Goal: Information Seeking & Learning: Learn about a topic

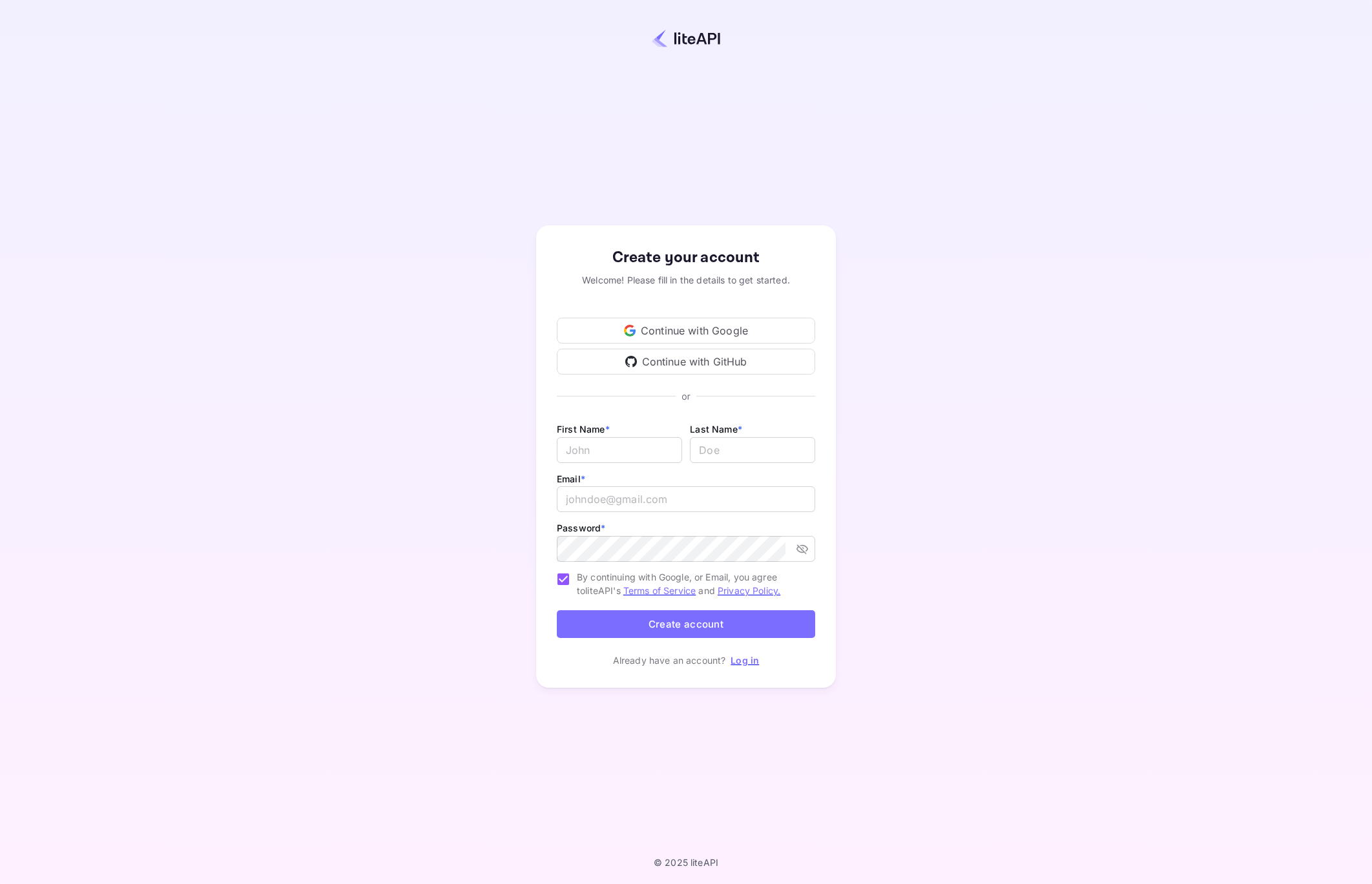
click at [704, 329] on div "Continue with Google" at bounding box center [685, 330] width 258 height 26
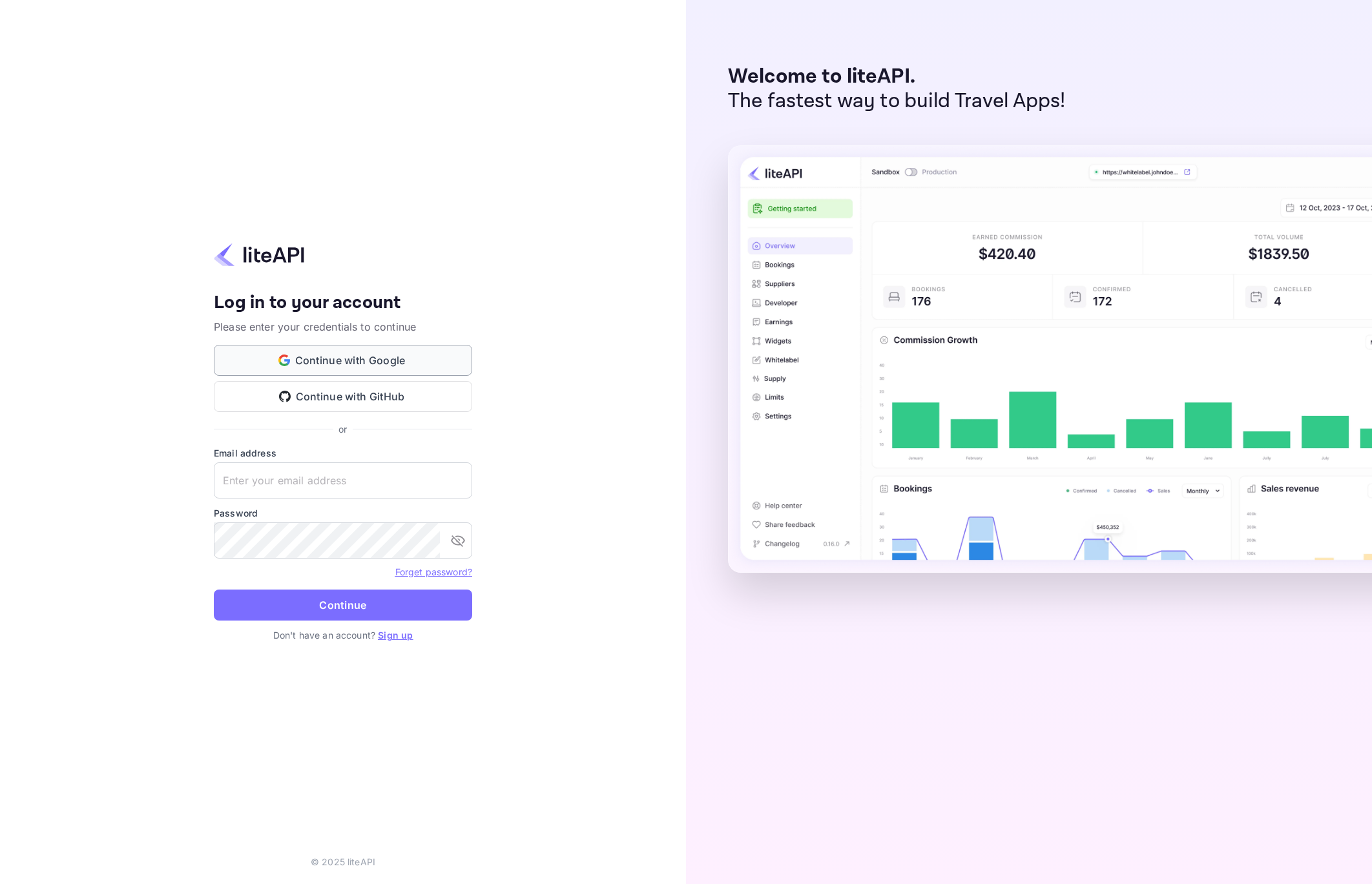
click at [380, 355] on button "Continue with Google" at bounding box center [342, 360] width 258 height 31
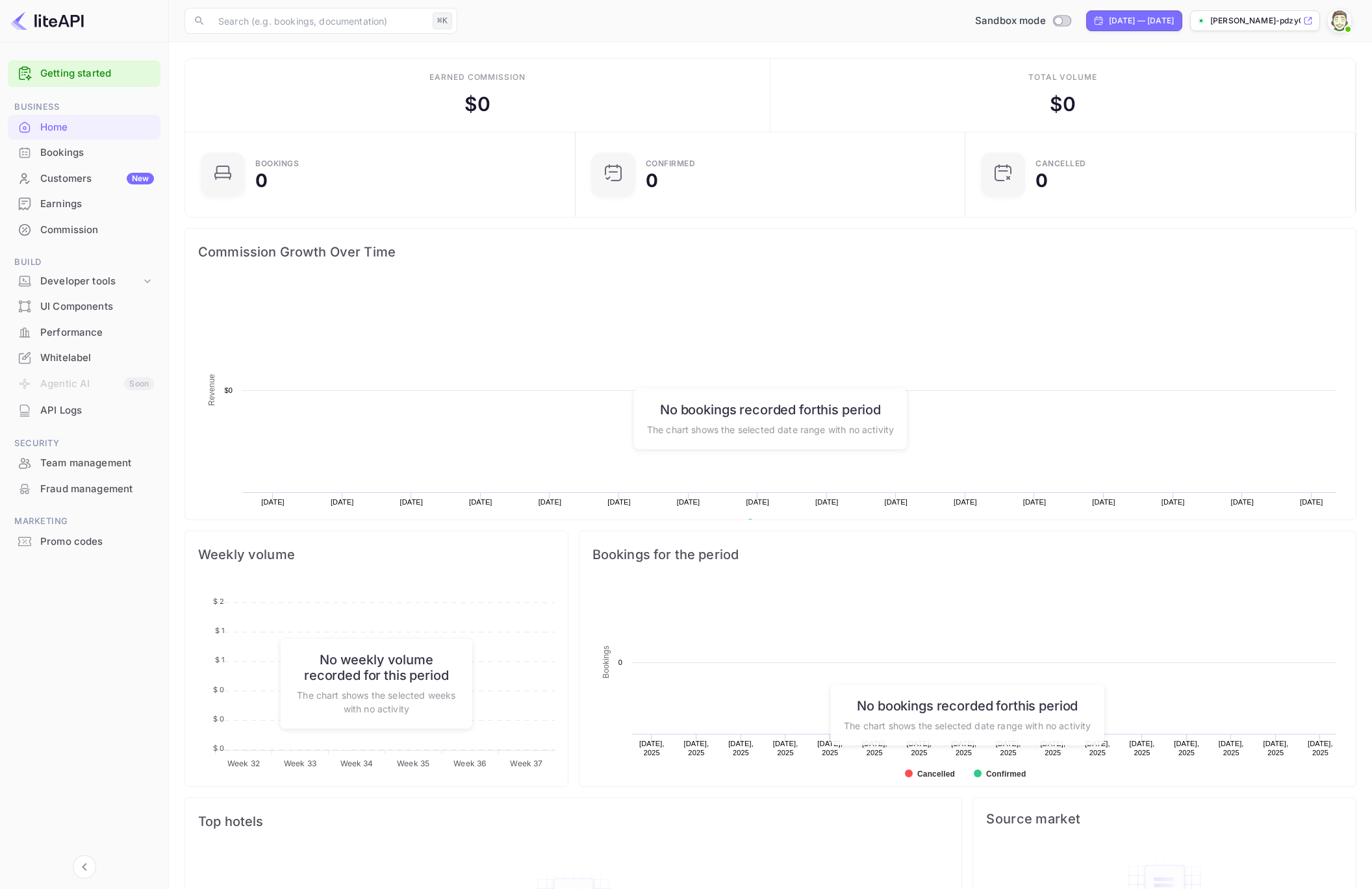
scroll to position [203, 374]
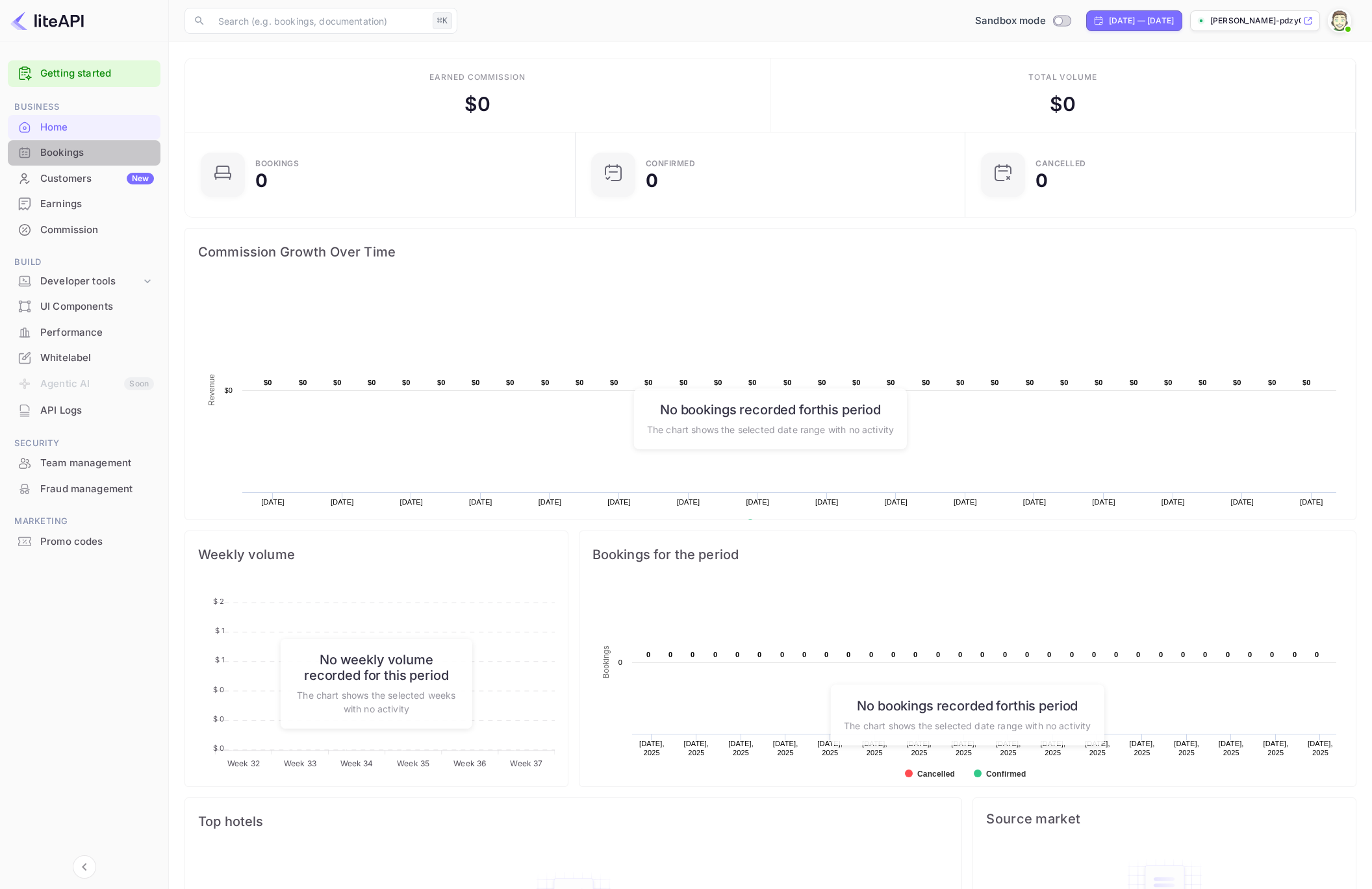
click at [85, 154] on div "Bookings" at bounding box center [97, 153] width 114 height 15
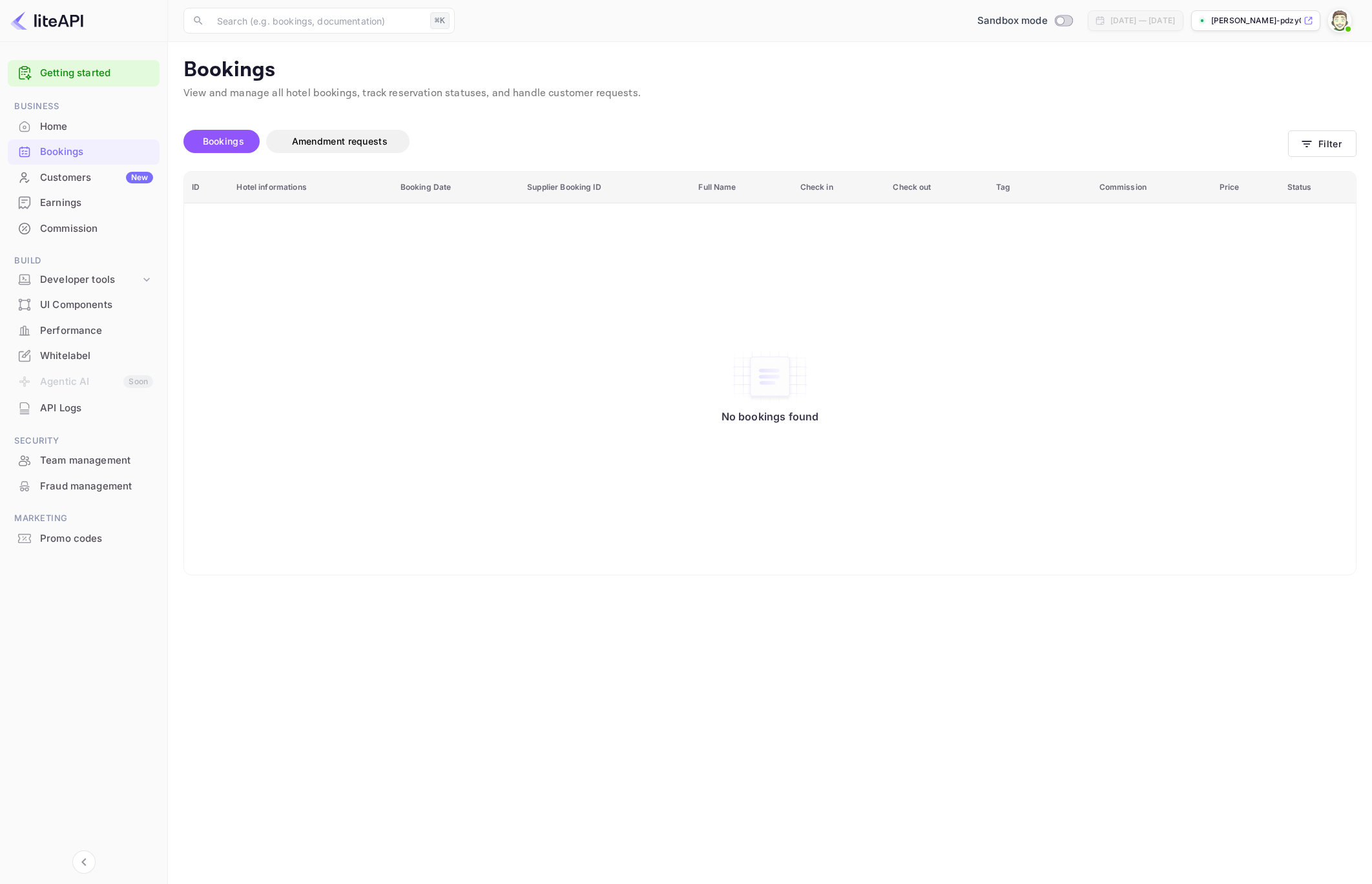
click at [78, 186] on div "Customers New" at bounding box center [83, 178] width 152 height 26
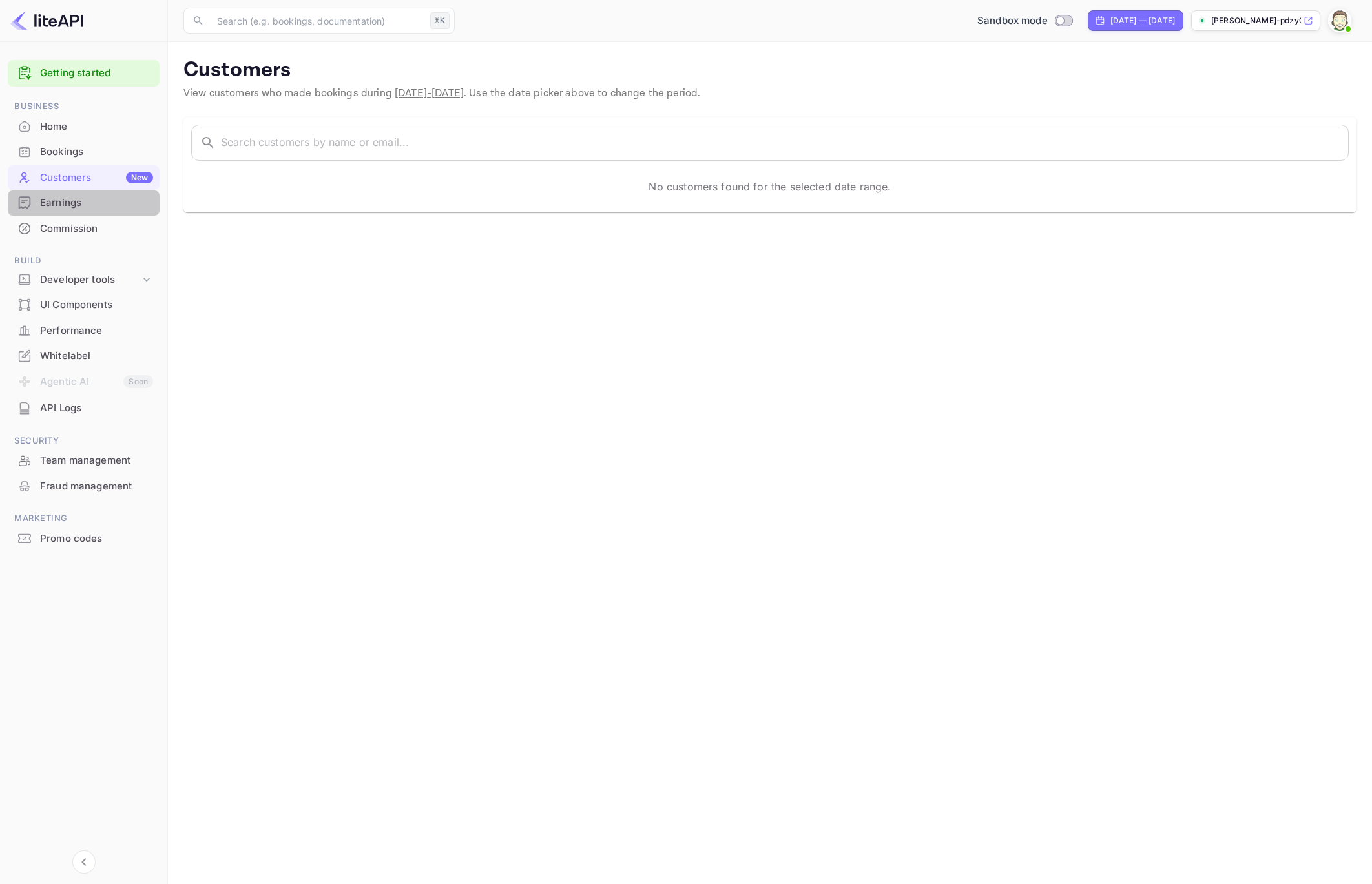
click at [55, 201] on div "Earnings" at bounding box center [96, 203] width 113 height 15
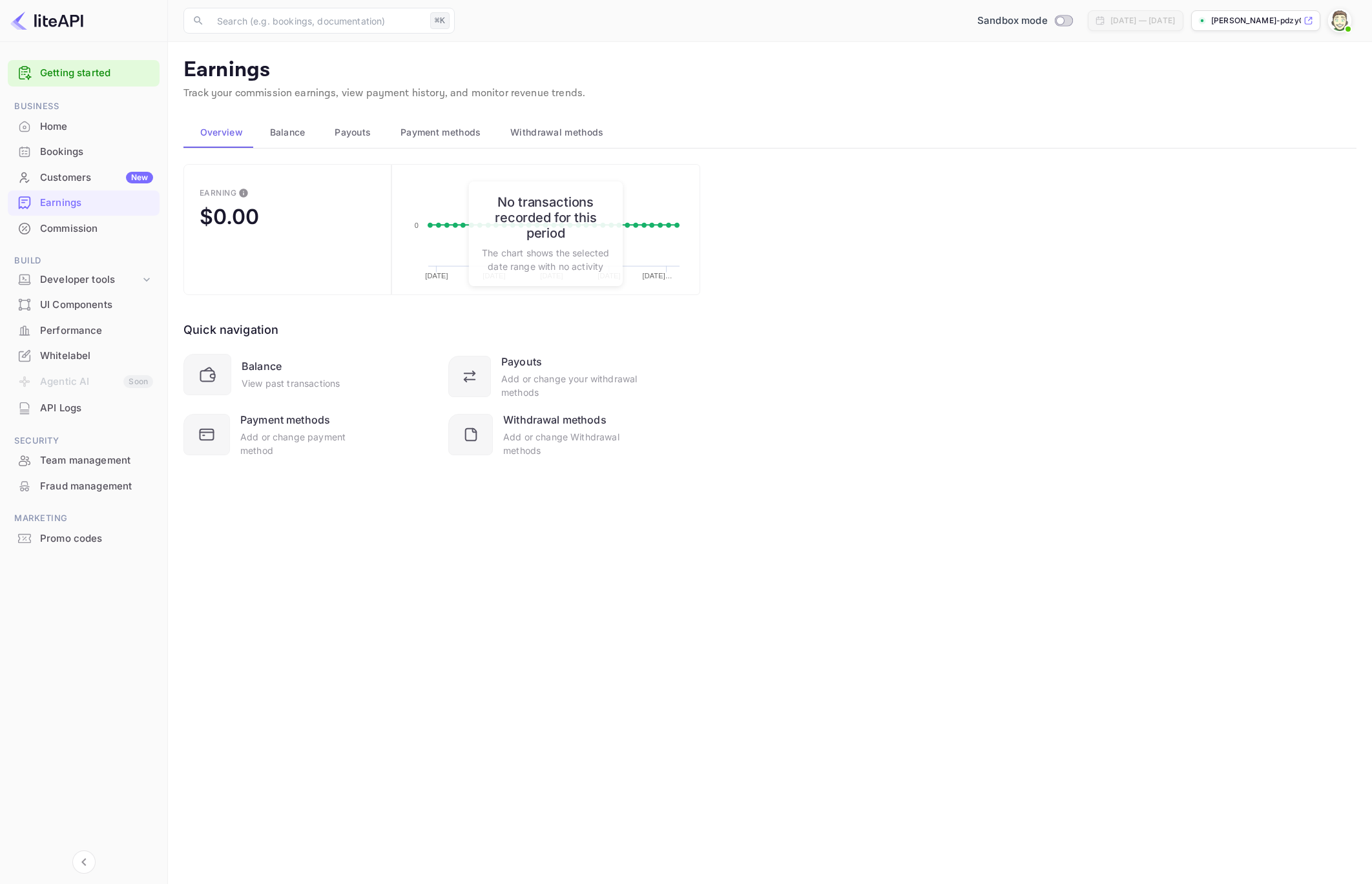
click at [58, 230] on div "Commission" at bounding box center [96, 229] width 113 height 15
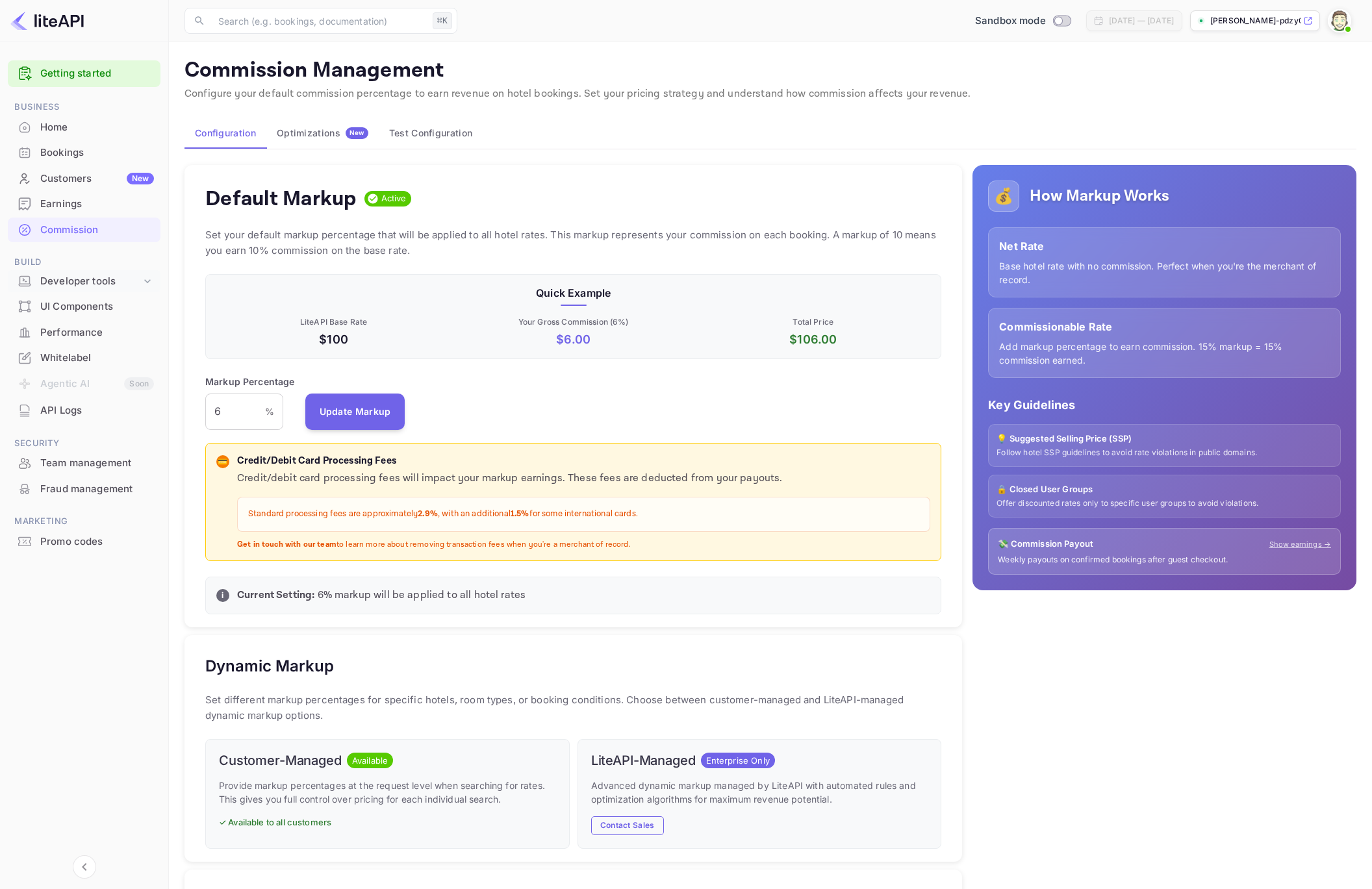
click at [90, 286] on div "Developer tools" at bounding box center [90, 282] width 100 height 15
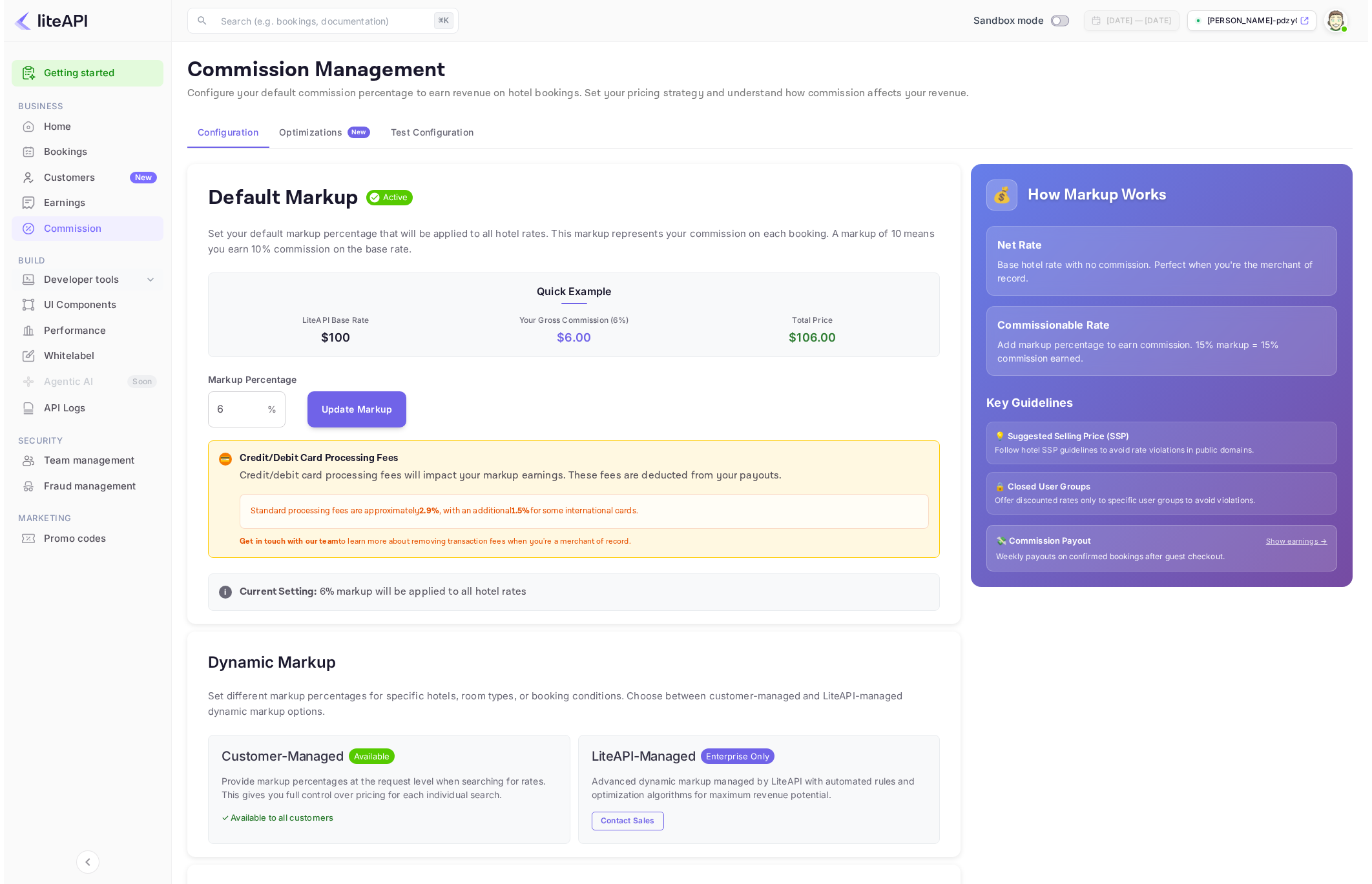
scroll to position [222, 725]
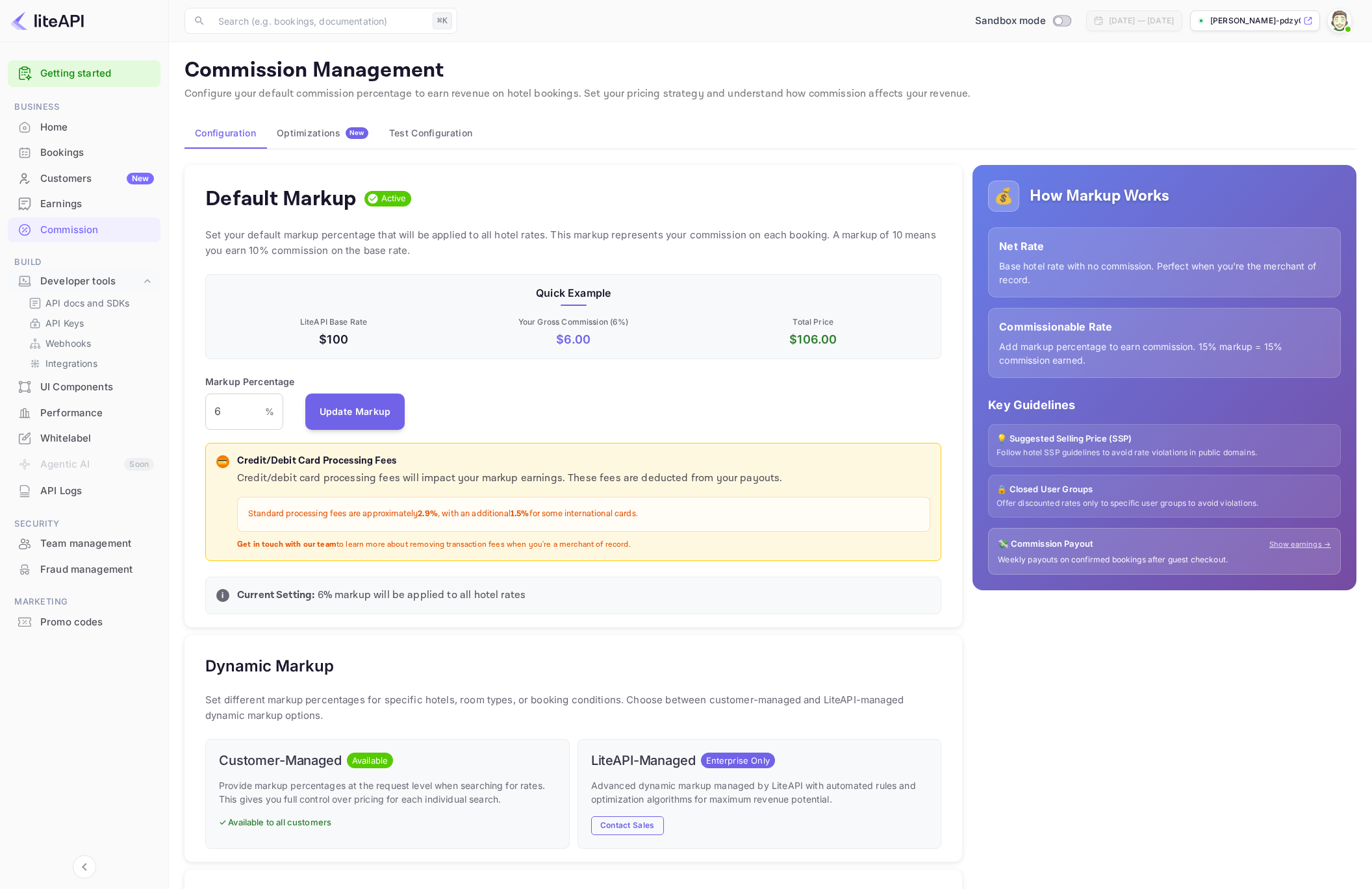
click at [81, 313] on div "API docs and SDKs API Keys Webhooks Integrations" at bounding box center [84, 333] width 153 height 80
click at [85, 304] on p "API docs and SDKs" at bounding box center [88, 303] width 85 height 13
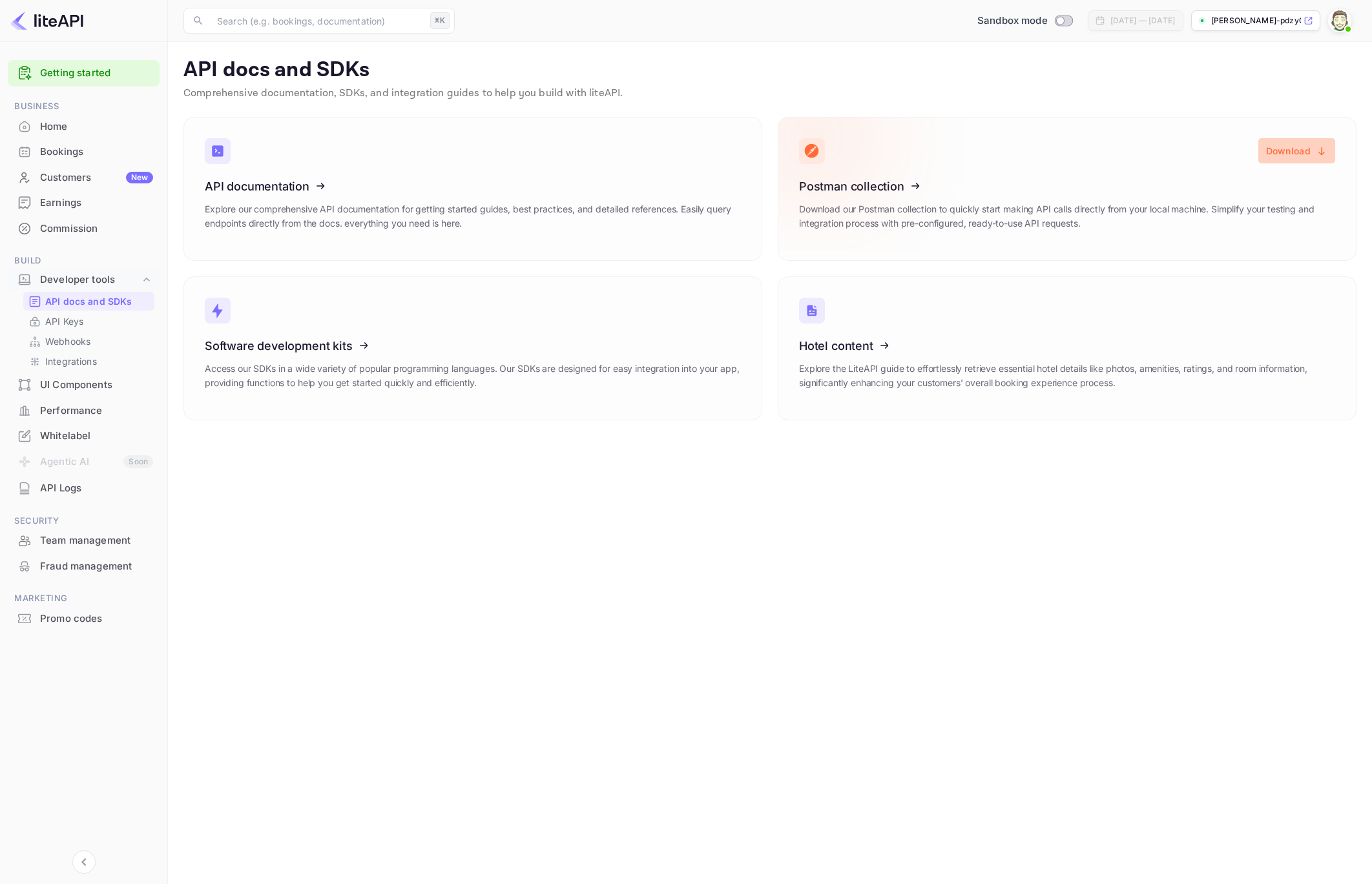
click at [1304, 149] on button "Download" at bounding box center [1296, 151] width 77 height 26
